Goal: Task Accomplishment & Management: Manage account settings

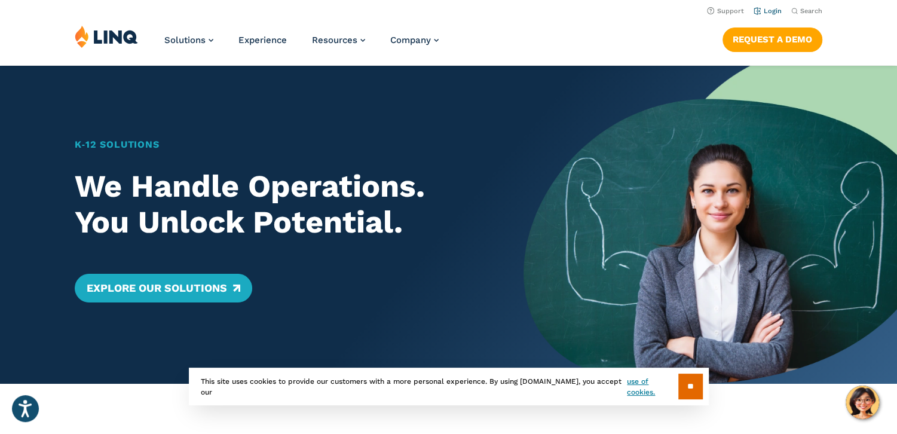
click at [777, 11] on link "Login" at bounding box center [768, 11] width 28 height 8
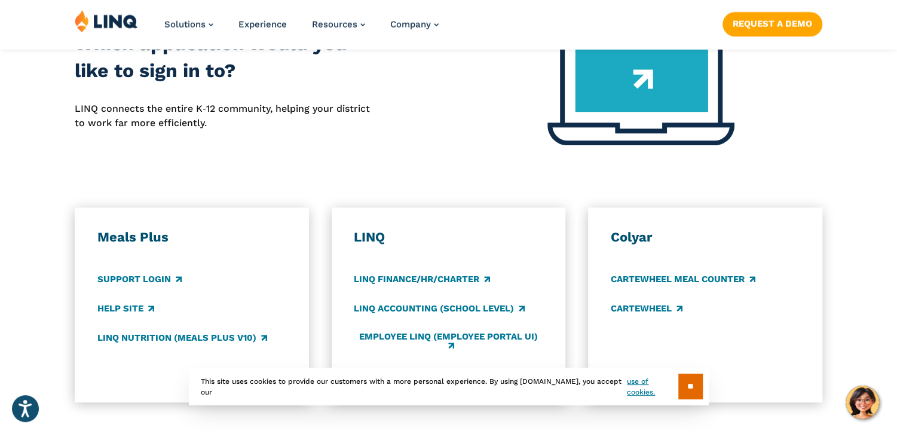
scroll to position [548, 0]
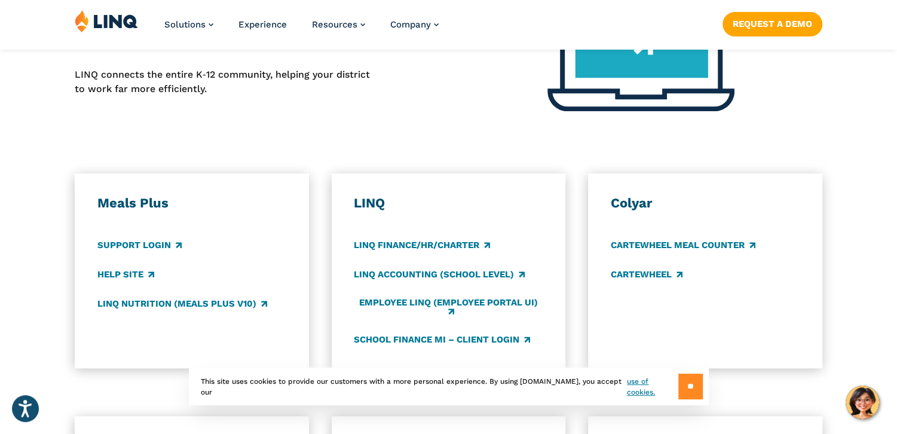
click at [685, 385] on input "**" at bounding box center [691, 387] width 25 height 26
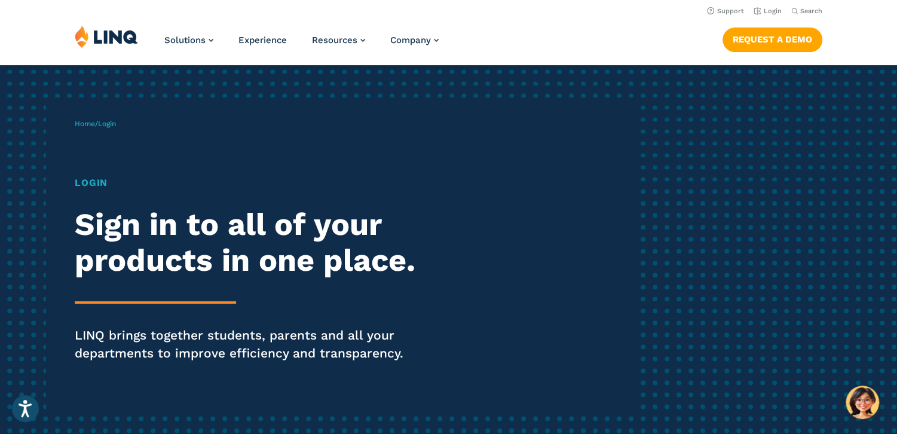
scroll to position [0, 0]
